Goal: Use online tool/utility: Use online tool/utility

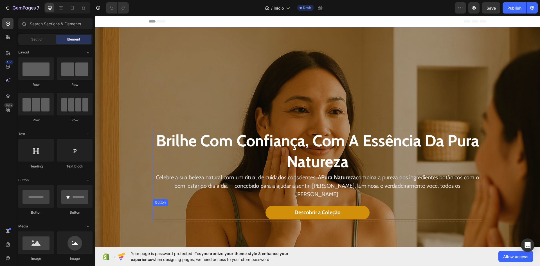
click at [268, 210] on link "Descobrir a Coleção" at bounding box center [318, 213] width 104 height 14
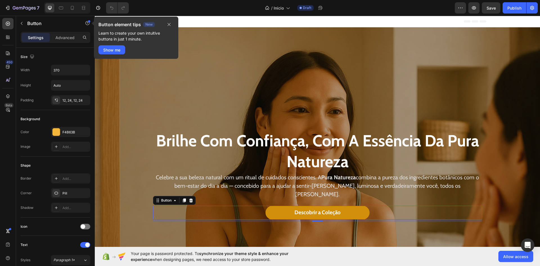
click at [271, 206] on link "Descobrir a Coleção" at bounding box center [318, 213] width 104 height 14
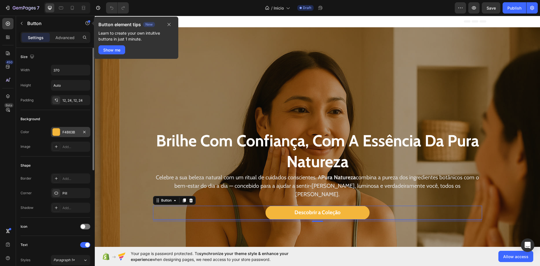
click at [60, 132] on div "F4B63B" at bounding box center [70, 132] width 39 height 10
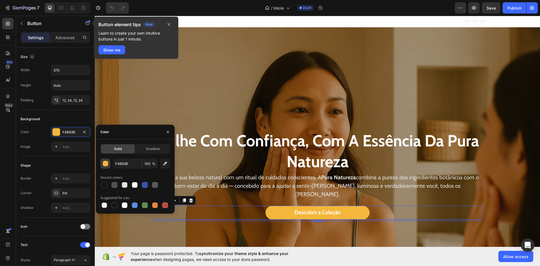
click at [107, 163] on div "button" at bounding box center [106, 164] width 6 height 6
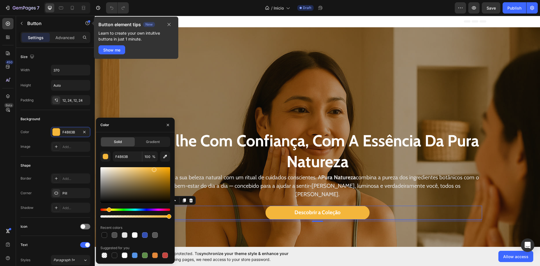
click at [165, 171] on div at bounding box center [135, 185] width 70 height 36
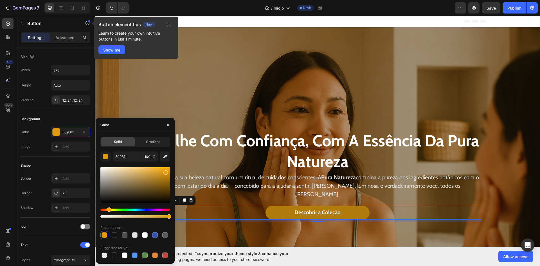
click at [165, 178] on div at bounding box center [135, 185] width 70 height 36
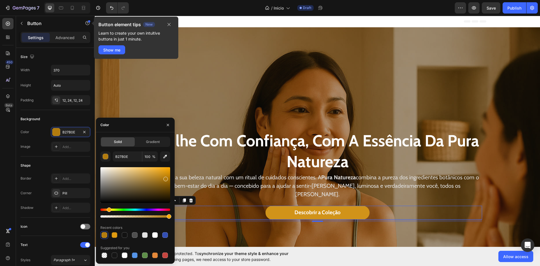
click at [162, 173] on div at bounding box center [135, 185] width 70 height 36
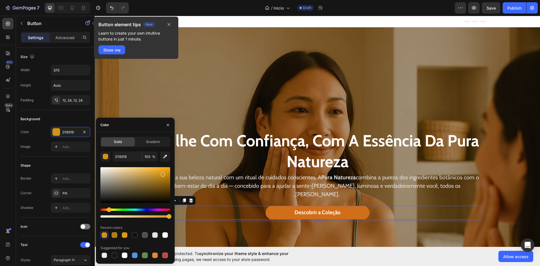
click at [106, 209] on div "Hue" at bounding box center [135, 210] width 70 height 2
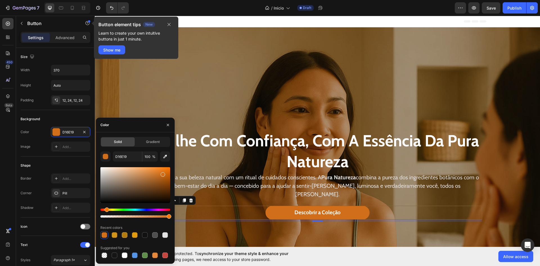
click at [104, 209] on div "Hue" at bounding box center [135, 210] width 70 height 2
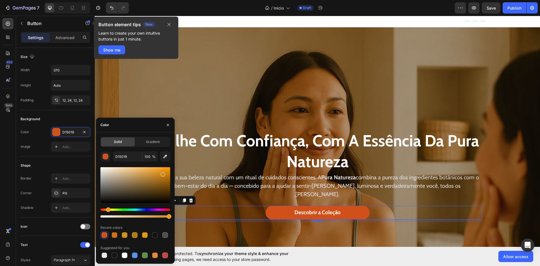
click at [108, 209] on div "Hue" at bounding box center [135, 210] width 70 height 2
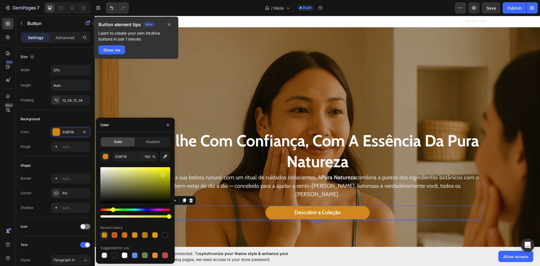
click at [112, 209] on div "Hue" at bounding box center [135, 210] width 70 height 2
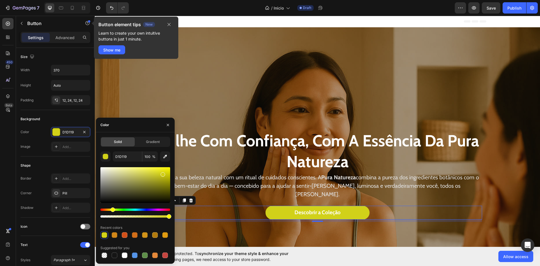
click at [112, 209] on div "Hue" at bounding box center [113, 209] width 5 height 5
click at [111, 209] on div "Hue" at bounding box center [113, 209] width 5 height 5
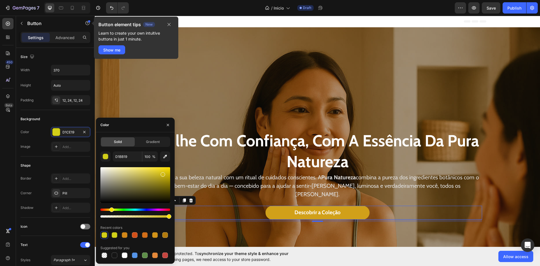
click at [109, 209] on div "Hue" at bounding box center [135, 210] width 70 height 2
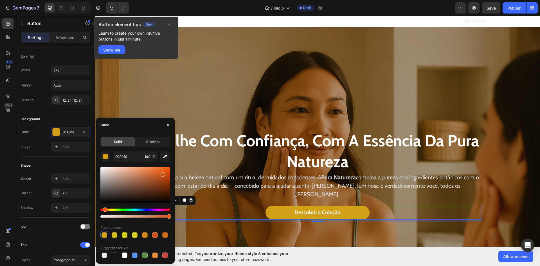
click at [104, 209] on div "Hue" at bounding box center [135, 210] width 70 height 2
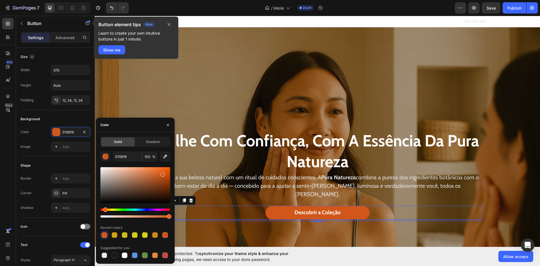
click at [105, 208] on div "Hue" at bounding box center [105, 209] width 5 height 5
click at [144, 170] on div at bounding box center [135, 185] width 70 height 36
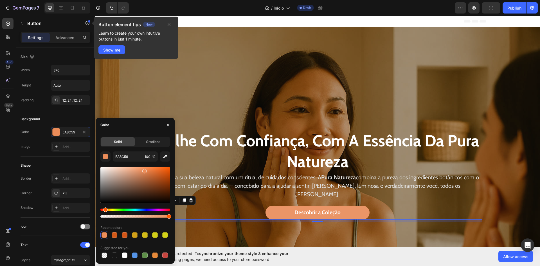
click at [139, 170] on div at bounding box center [135, 185] width 70 height 36
click at [147, 170] on div at bounding box center [135, 185] width 70 height 36
click at [151, 170] on div at bounding box center [135, 185] width 70 height 36
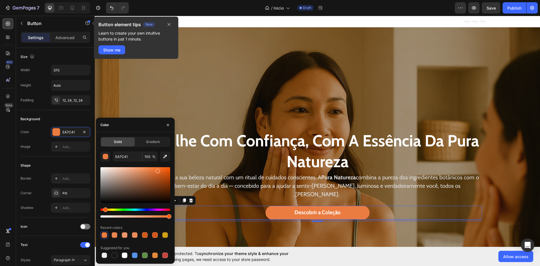
click at [157, 170] on div at bounding box center [135, 185] width 70 height 36
click at [164, 170] on div at bounding box center [135, 185] width 70 height 36
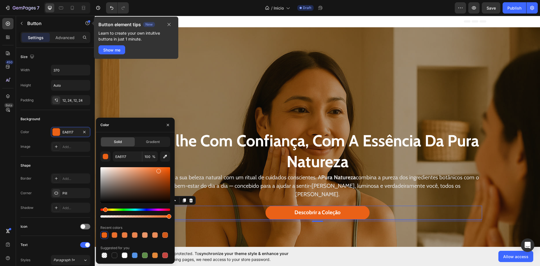
click at [158, 170] on div at bounding box center [135, 185] width 70 height 36
click at [158, 168] on div at bounding box center [135, 185] width 70 height 36
drag, startPoint x: 158, startPoint y: 166, endPoint x: 158, endPoint y: 162, distance: 3.7
click at [158, 162] on div "EA6D2A 100 % Recent colors Suggested for you" at bounding box center [135, 205] width 70 height 108
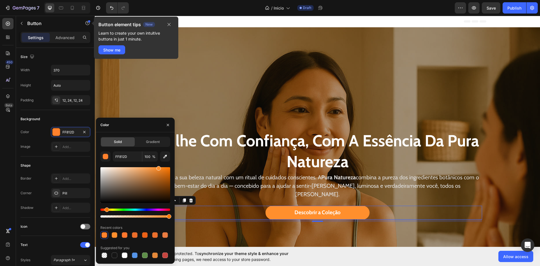
type input "FF8F2D"
click at [106, 210] on div "Hue" at bounding box center [107, 209] width 5 height 5
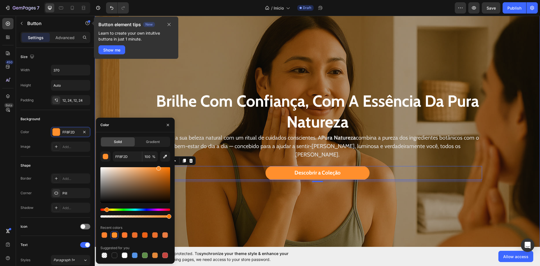
scroll to position [84, 0]
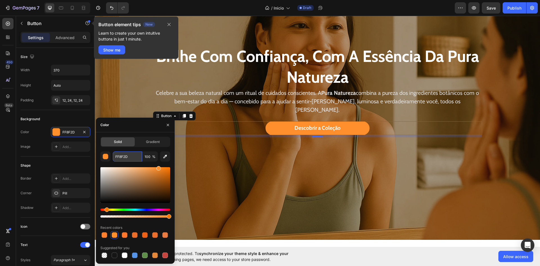
click at [127, 156] on input "FF8F2D" at bounding box center [127, 156] width 29 height 10
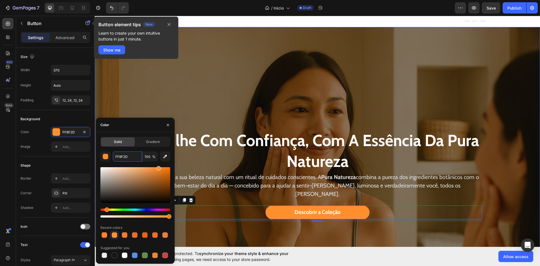
scroll to position [0, 0]
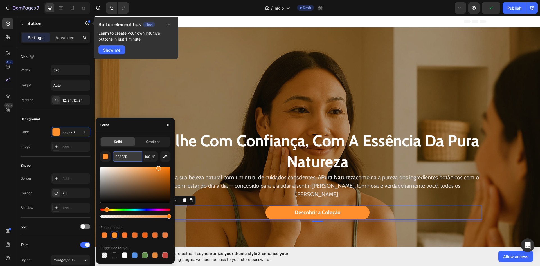
click at [119, 159] on input "FF8F2D" at bounding box center [127, 156] width 29 height 10
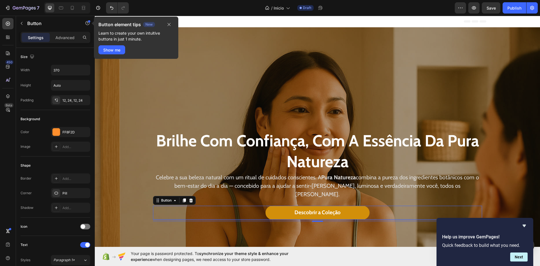
click at [267, 206] on link "Descobrir a Coleção" at bounding box center [318, 213] width 104 height 14
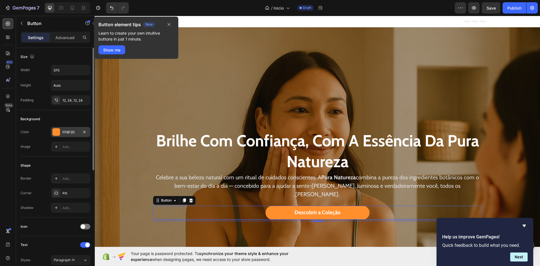
click at [67, 133] on div "FF8F2D" at bounding box center [70, 132] width 16 height 5
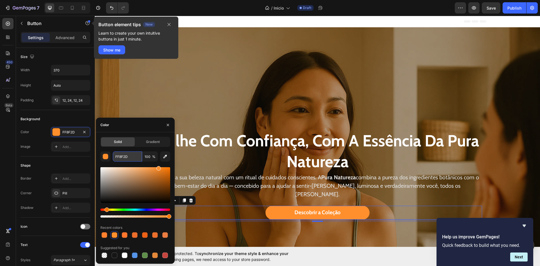
click at [121, 159] on input "FF8F2D" at bounding box center [127, 156] width 29 height 10
click at [42, 158] on div "Shape Border Add... Corner Pill Shadow Add..." at bounding box center [56, 186] width 70 height 61
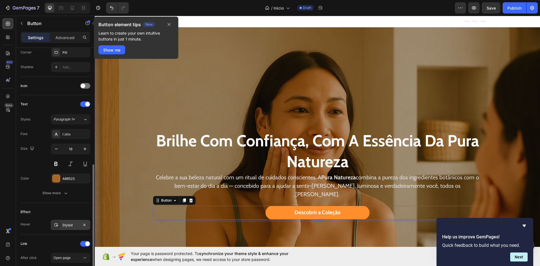
scroll to position [197, 0]
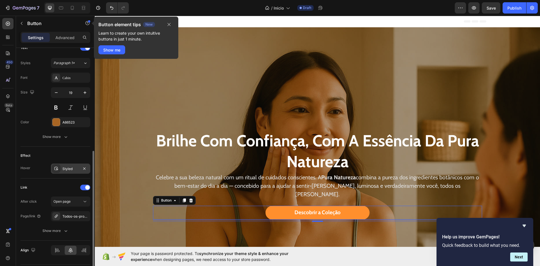
click at [70, 169] on div "Styled" at bounding box center [70, 168] width 16 height 5
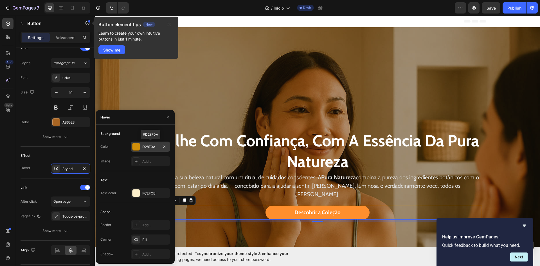
click at [140, 145] on div at bounding box center [136, 147] width 8 height 8
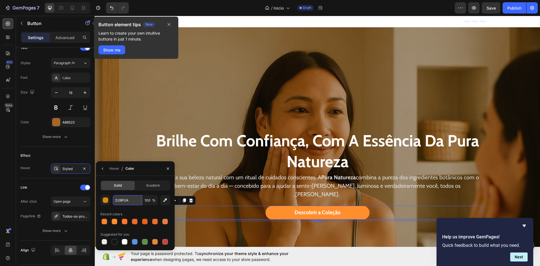
click at [122, 202] on input "D28F0A" at bounding box center [127, 200] width 29 height 10
paste input "FF8F2D"
click at [106, 201] on div "button" at bounding box center [106, 201] width 6 height 6
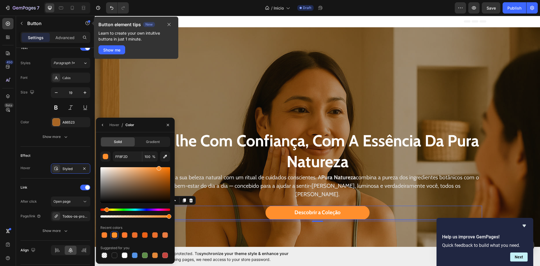
click at [167, 187] on div at bounding box center [135, 185] width 70 height 36
click at [169, 181] on div at bounding box center [135, 185] width 70 height 36
click at [159, 188] on div at bounding box center [135, 185] width 70 height 36
click at [168, 177] on div at bounding box center [135, 185] width 70 height 36
click at [169, 182] on div at bounding box center [135, 185] width 70 height 36
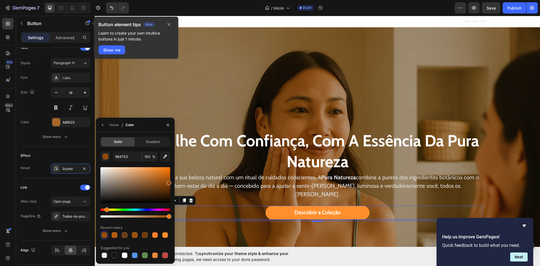
click at [166, 180] on div at bounding box center [135, 185] width 70 height 36
type input "A3520B"
click at [126, 158] on input "A3520B" at bounding box center [127, 156] width 29 height 10
click at [172, 24] on button "button" at bounding box center [169, 24] width 10 height 7
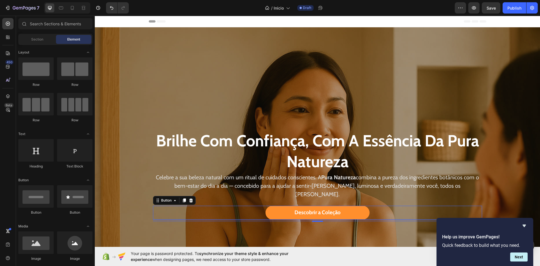
click at [284, 21] on div "Header" at bounding box center [318, 21] width 338 height 11
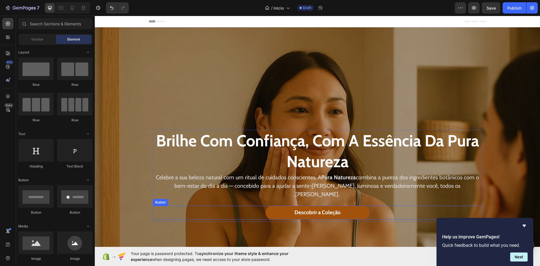
click at [268, 209] on link "Descobrir a Coleção" at bounding box center [318, 213] width 104 height 14
